Goal: Information Seeking & Learning: Learn about a topic

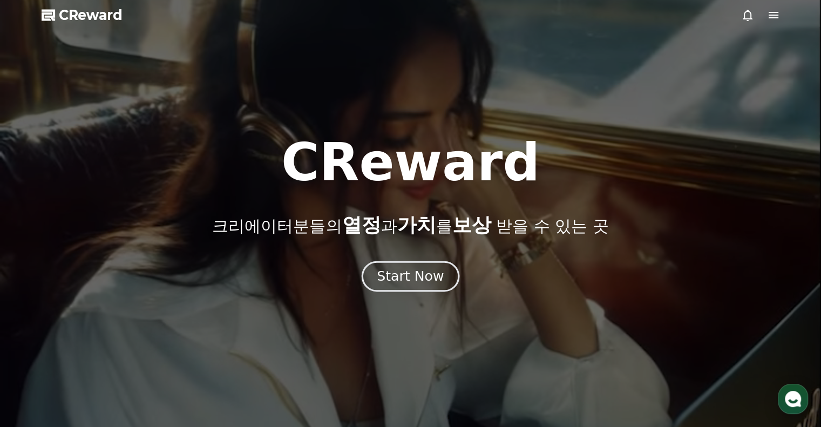
click at [399, 279] on div "Start Now" at bounding box center [410, 276] width 67 height 18
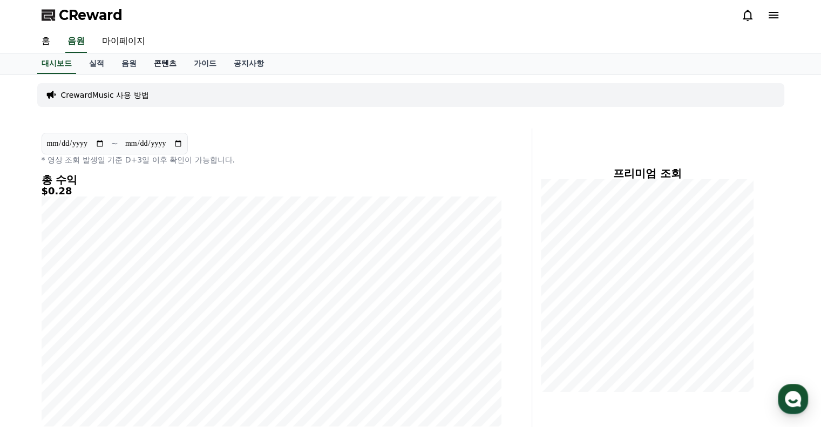
click at [162, 60] on link "콘텐츠" at bounding box center [165, 63] width 40 height 21
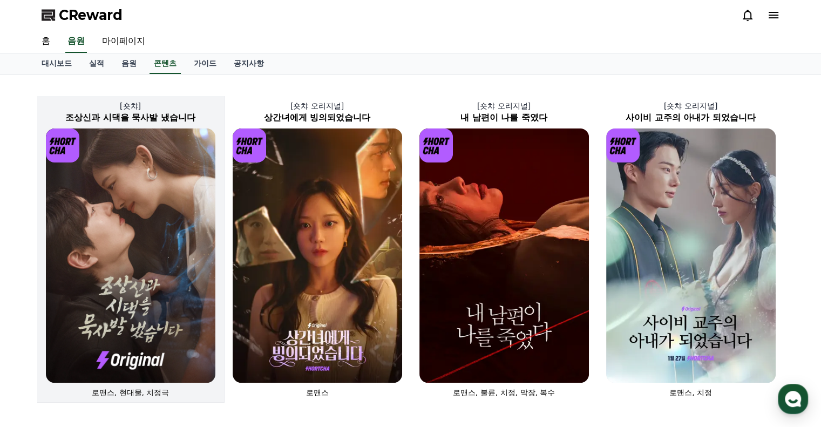
click at [137, 224] on img at bounding box center [131, 256] width 170 height 254
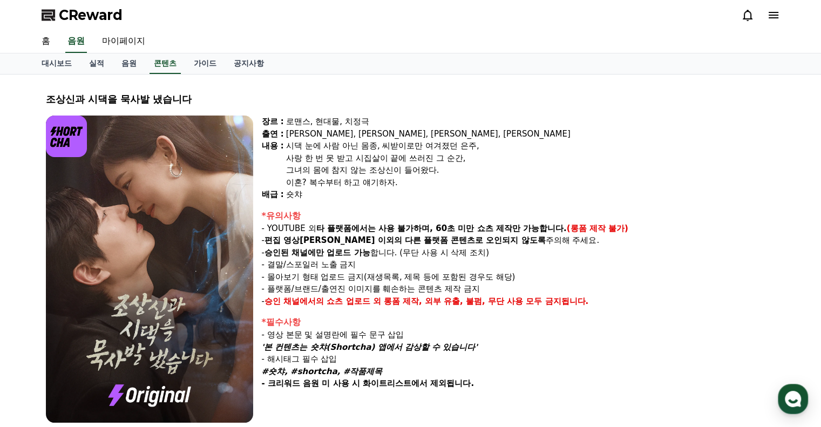
select select
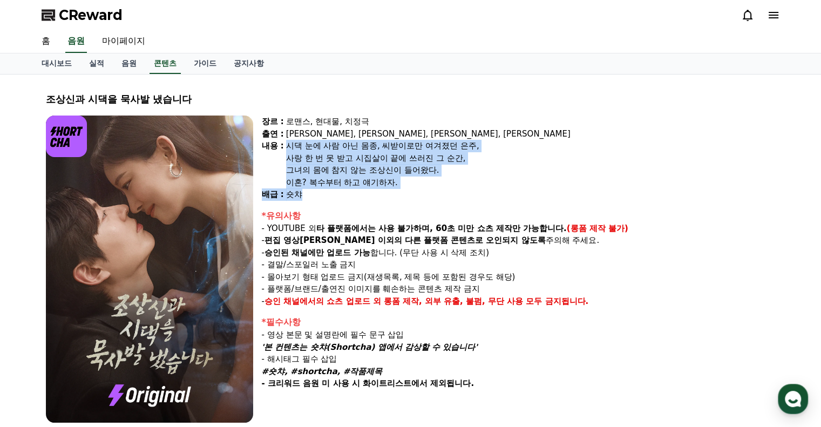
drag, startPoint x: 285, startPoint y: 144, endPoint x: 394, endPoint y: 192, distance: 118.7
click at [394, 192] on div "장르 : 로맨스, 현대물, 치정극 출연 : [PERSON_NAME], [PERSON_NAME], [PERSON_NAME], [PERSON_NA…" at bounding box center [519, 158] width 514 height 85
copy div "시댁 눈에 사람 아닌 몸종, 씨받이로만 여겨졌던 은주, 사랑 한 번 못 받고 시집살이 끝에 쓰러진 그 순간, 그녀의 몸에 참지 않는 조상신이 …"
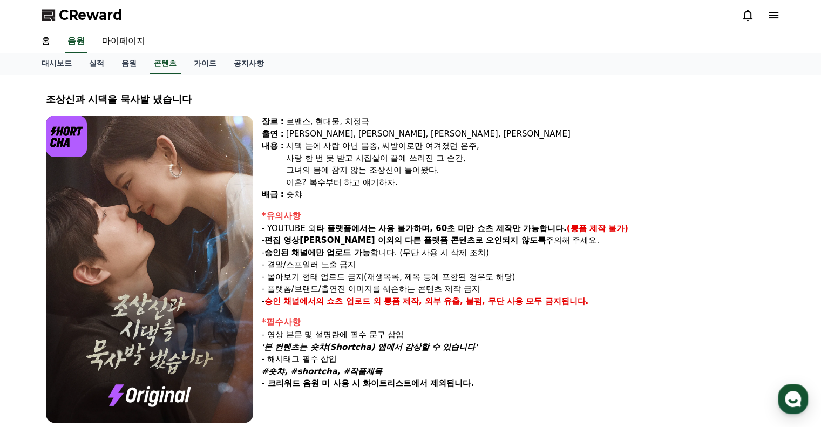
click at [504, 56] on div "대시보드 실적 음원 콘텐츠 가이드 공지사항" at bounding box center [411, 63] width 756 height 21
